Goal: Task Accomplishment & Management: Use online tool/utility

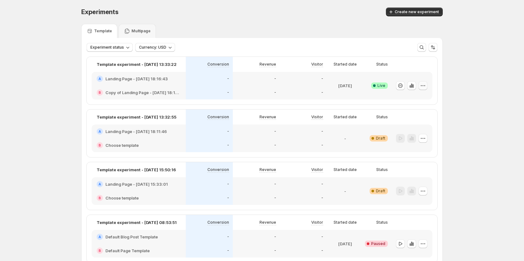
click at [423, 83] on icon "button" at bounding box center [423, 86] width 6 height 6
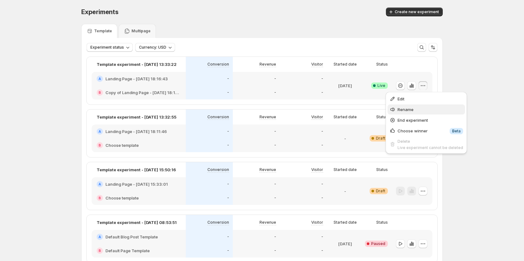
click at [414, 107] on span "Rename" at bounding box center [431, 109] width 66 height 6
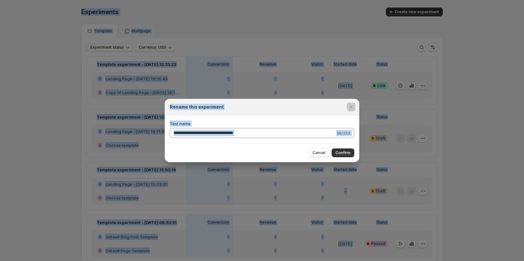
click at [414, 107] on div at bounding box center [262, 130] width 524 height 261
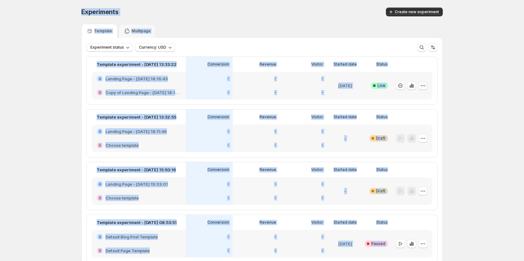
click at [421, 87] on button "button" at bounding box center [423, 85] width 9 height 9
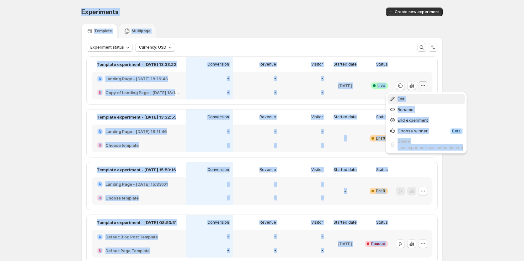
click at [414, 100] on span "Edit" at bounding box center [431, 99] width 66 height 6
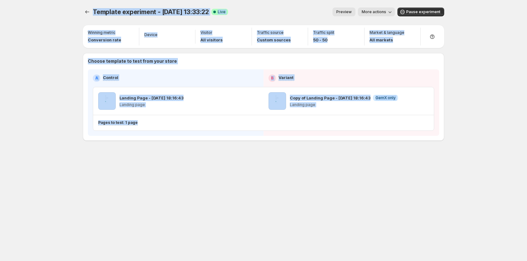
click at [380, 9] on button "More actions" at bounding box center [376, 12] width 37 height 9
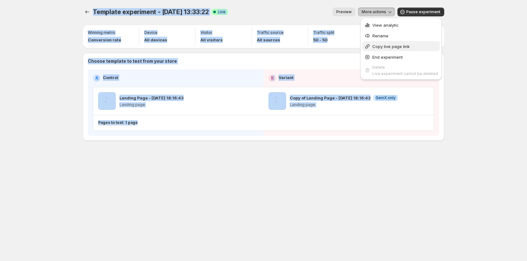
click at [383, 47] on span "Copy live page link" at bounding box center [391, 46] width 37 height 5
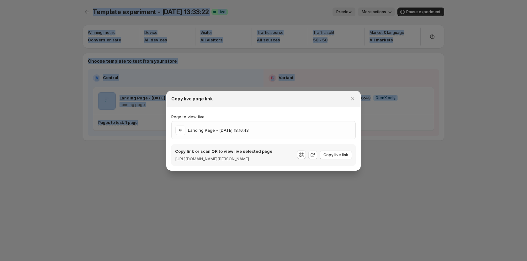
click at [274, 107] on section "Page to view live Landing Page - [DATE] 18:16:43 Copy link or scan QR to view l…" at bounding box center [263, 138] width 195 height 63
